Goal: Information Seeking & Learning: Learn about a topic

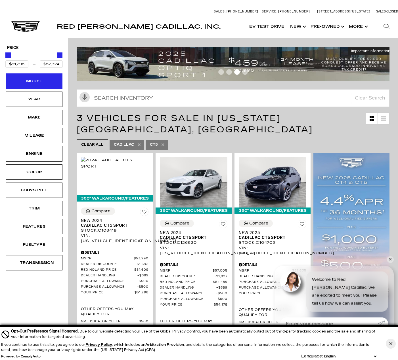
click at [26, 85] on div "Model" at bounding box center [34, 80] width 57 height 15
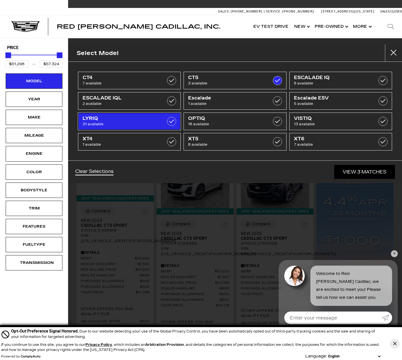
click at [153, 121] on span "LYRIQ" at bounding box center [123, 119] width 80 height 6
type input "$91,110"
checkbox input "true"
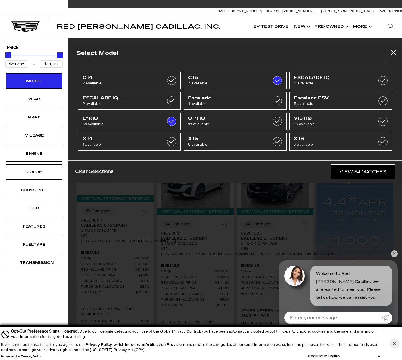
click at [360, 176] on link "View 34 Matches" at bounding box center [363, 172] width 64 height 14
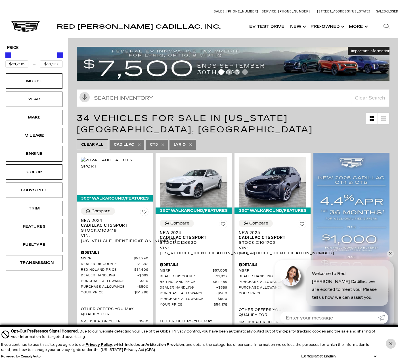
click at [389, 344] on icon "Close Button" at bounding box center [390, 343] width 3 height 3
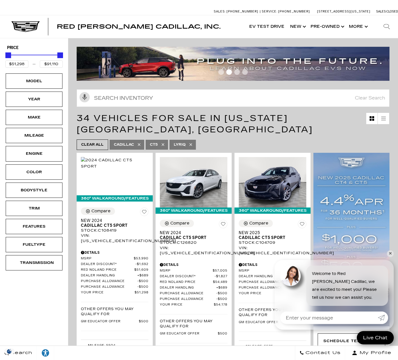
click at [163, 142] on icon at bounding box center [163, 144] width 5 height 5
type input "$66,129"
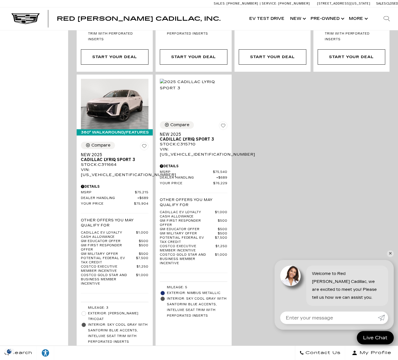
scroll to position [1797, 0]
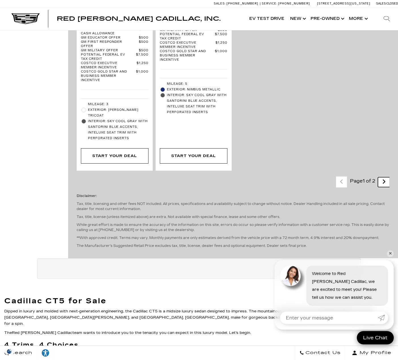
click at [382, 177] on link "Next - Page" at bounding box center [384, 182] width 12 height 10
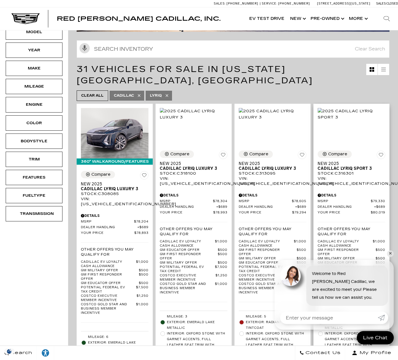
scroll to position [47, 0]
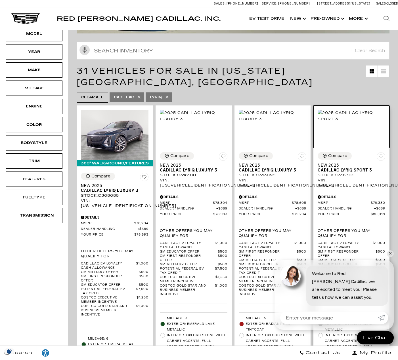
click at [353, 117] on img at bounding box center [352, 116] width 68 height 12
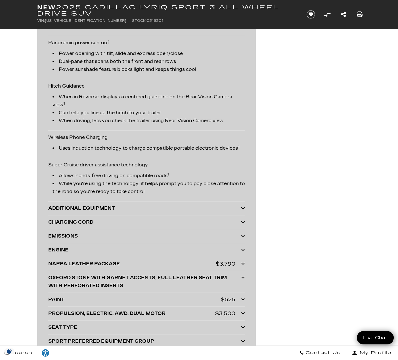
scroll to position [1465, 0]
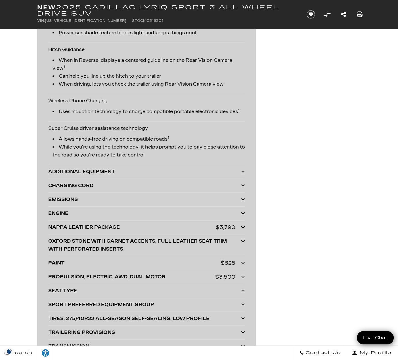
click at [73, 184] on div "CHARGING CORD" at bounding box center [144, 186] width 193 height 8
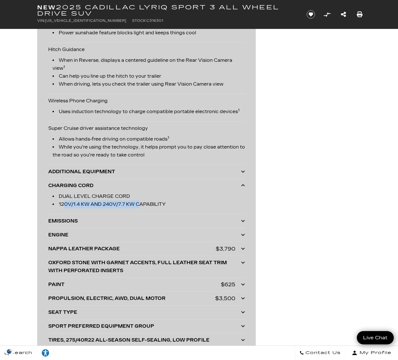
drag, startPoint x: 60, startPoint y: 205, endPoint x: 136, endPoint y: 208, distance: 75.8
click at [136, 208] on li "120V/1.4 KW AND 240V/7.7 KW CAPABILITY" at bounding box center [148, 205] width 192 height 8
click at [174, 206] on li "120V/1.4 KW AND 240V/7.7 KW CAPABILITY" at bounding box center [148, 205] width 192 height 8
drag, startPoint x: 172, startPoint y: 204, endPoint x: 60, endPoint y: 196, distance: 111.8
click at [60, 196] on ul "DUAL LEVEL CHARGE CORD 120V/1.4 KW AND 240V/7.7 KW CAPABILITY" at bounding box center [146, 201] width 197 height 16
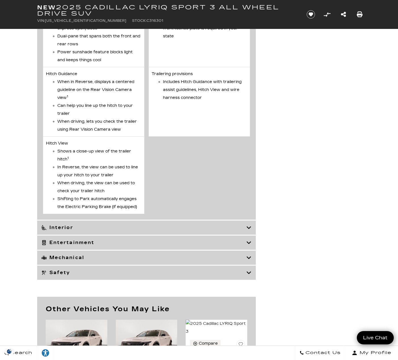
scroll to position [2742, 0]
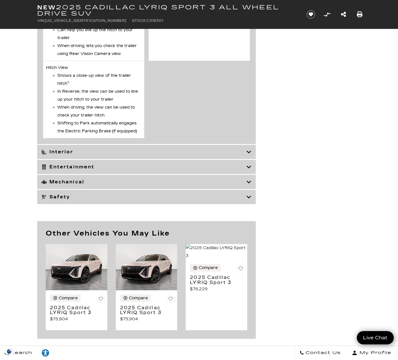
click at [71, 180] on h3 "Mechanical" at bounding box center [143, 182] width 205 height 6
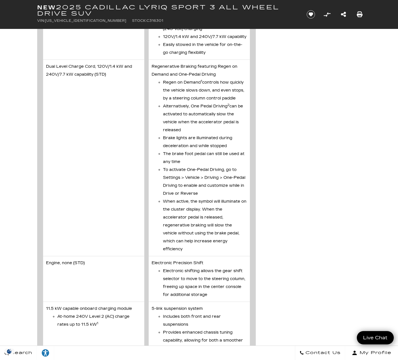
scroll to position [1987, 0]
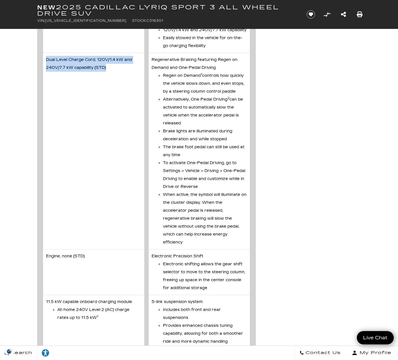
drag, startPoint x: 109, startPoint y: 68, endPoint x: 52, endPoint y: 61, distance: 57.7
click at [46, 60] on li "Dual Level Charge Cord, 120V/1.4 kW and 240V/7.7 kW capability (STD)" at bounding box center [94, 151] width 102 height 197
copy li "Dual Level Charge Cord, 120V/1.4 kW and 240V/7.7 kW capability (STD)"
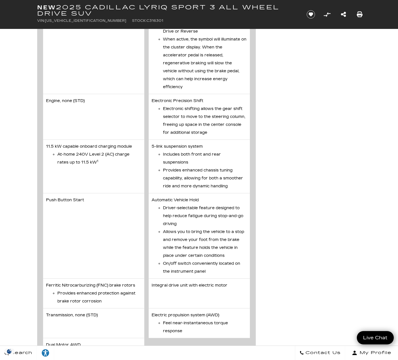
scroll to position [2128, 0]
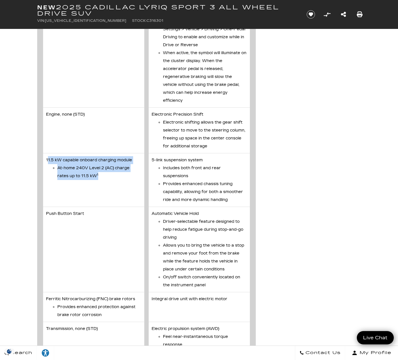
drag, startPoint x: 100, startPoint y: 178, endPoint x: 47, endPoint y: 161, distance: 55.0
click at [47, 161] on li "11.5 kW capable onboard charging module At-home 240V Level 2 (AC) charge rates …" at bounding box center [94, 181] width 102 height 54
click at [58, 166] on li "At-home 240V Level 2 (AC) charge rates up to 11.5 kW 1" at bounding box center [99, 172] width 84 height 16
drag, startPoint x: 100, startPoint y: 178, endPoint x: 55, endPoint y: 169, distance: 45.3
click at [55, 169] on ul "At-home 240V Level 2 (AC) charge rates up to 11.5 kW 1" at bounding box center [93, 172] width 95 height 16
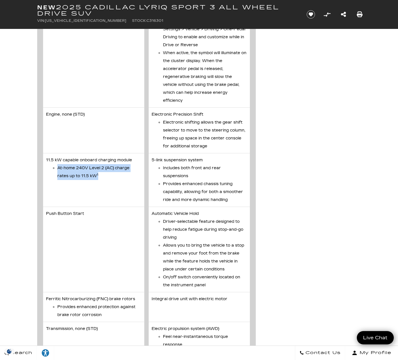
click at [95, 178] on li "At-home 240V Level 2 (AC) charge rates up to 11.5 kW 1" at bounding box center [99, 172] width 84 height 16
drag, startPoint x: 99, startPoint y: 178, endPoint x: 47, endPoint y: 167, distance: 52.9
click at [47, 167] on ul "At-home 240V Level 2 (AC) charge rates up to 11.5 kW 1" at bounding box center [93, 172] width 95 height 16
drag, startPoint x: 70, startPoint y: 172, endPoint x: 59, endPoint y: 184, distance: 16.5
click at [59, 184] on li "11.5 kW capable onboard charging module At-home 240V Level 2 (AC) charge rates …" at bounding box center [94, 181] width 102 height 54
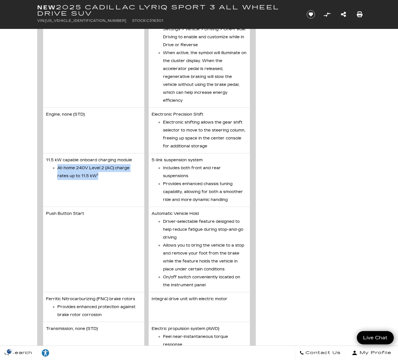
click at [98, 175] on li "At-home 240V Level 2 (AC) charge rates up to 11.5 kW 1" at bounding box center [99, 172] width 84 height 16
drag, startPoint x: 98, startPoint y: 175, endPoint x: 42, endPoint y: 161, distance: 58.5
click at [42, 161] on ul "Propulsion Battery Pack Rechargeable energy storage system, 102 kWh Battery Rat…" at bounding box center [146, 108] width 218 height 560
copy li "11.5 kW capable onboard charging module At-home 240V Level 2 (AC) charge rates …"
click at [127, 204] on li "11.5 kW capable onboard charging module At-home 240V Level 2 (AC) charge rates …" at bounding box center [94, 181] width 102 height 54
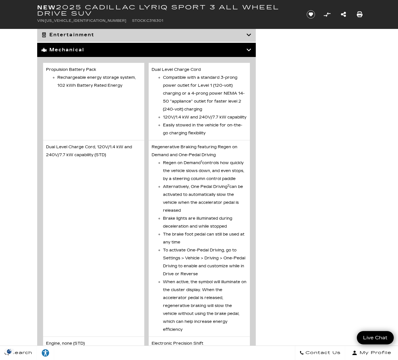
scroll to position [1892, 0]
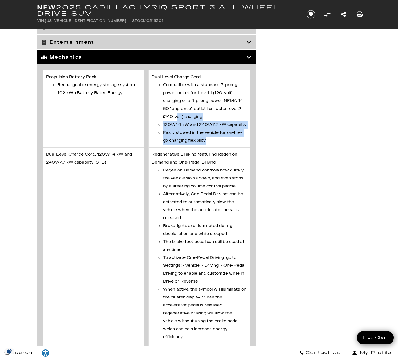
drag, startPoint x: 211, startPoint y: 142, endPoint x: 177, endPoint y: 114, distance: 43.6
click at [177, 114] on ul "Compatible with a standard 3-prong power outlet for Level 1 (120-volt) charging…" at bounding box center [199, 113] width 95 height 64
click at [214, 142] on li "Easily stowed in the vehicle for on-the-go charging flexibility" at bounding box center [205, 137] width 84 height 16
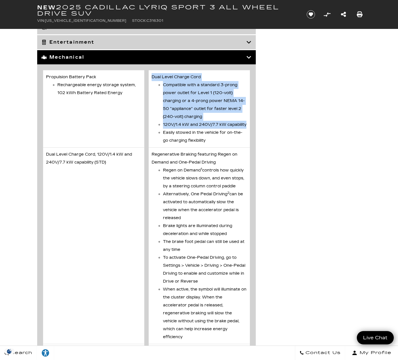
drag, startPoint x: 248, startPoint y: 124, endPoint x: 153, endPoint y: 77, distance: 106.3
click at [153, 77] on li "Dual Level Charge Cord Compatible with a standard 3-prong power outlet for Leve…" at bounding box center [199, 109] width 102 height 78
copy li "Dual Level Charge Cord Compatible with a standard 3-prong power outlet for Leve…"
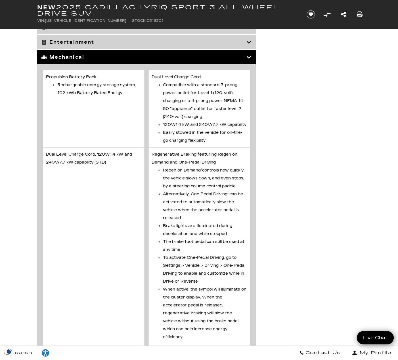
click at [74, 301] on li "Dual Level Charge Cord, 120V/1.4 kW and 240V/7.7 kW capability (STD)" at bounding box center [94, 246] width 102 height 197
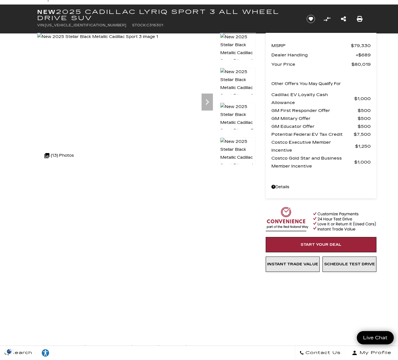
scroll to position [0, 0]
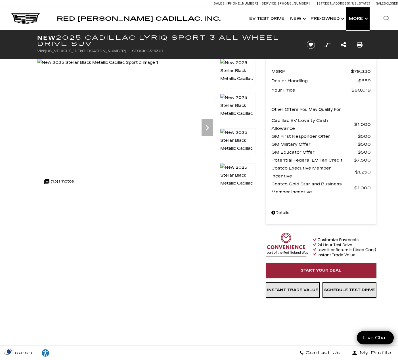
click at [360, 20] on button "Show More" at bounding box center [358, 18] width 24 height 23
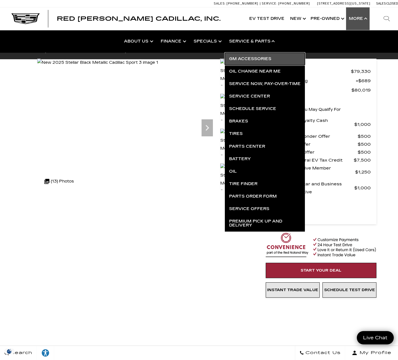
click at [247, 58] on link "GM Accessories" at bounding box center [265, 59] width 80 height 12
